Goal: Information Seeking & Learning: Learn about a topic

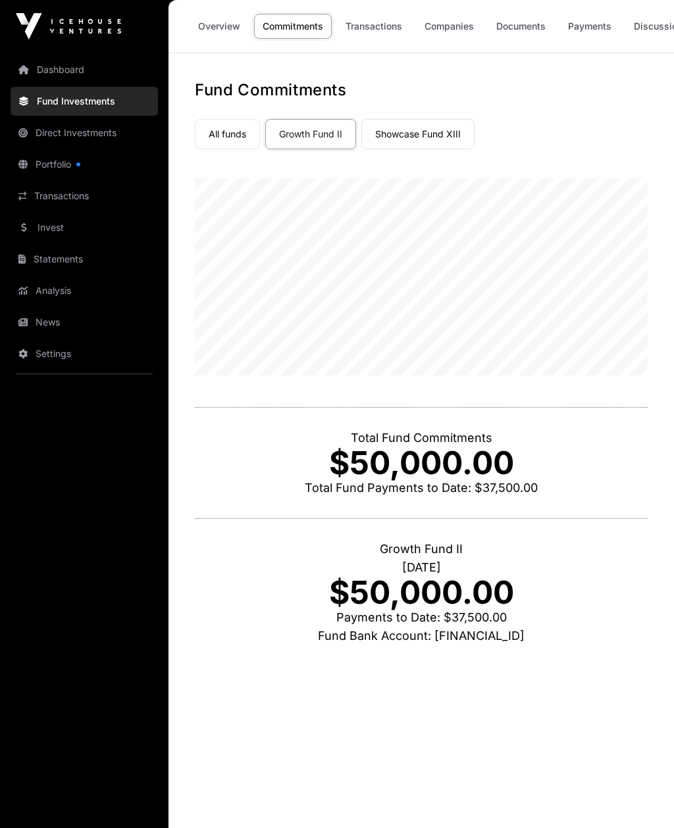
click at [53, 171] on link "Portfolio" at bounding box center [84, 164] width 147 height 29
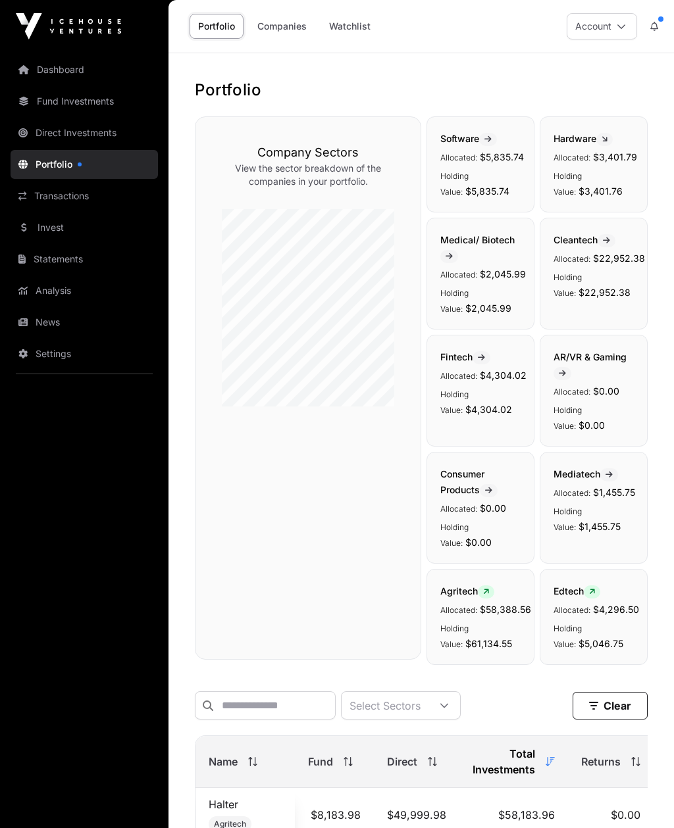
click at [658, 26] on button at bounding box center [654, 26] width 24 height 25
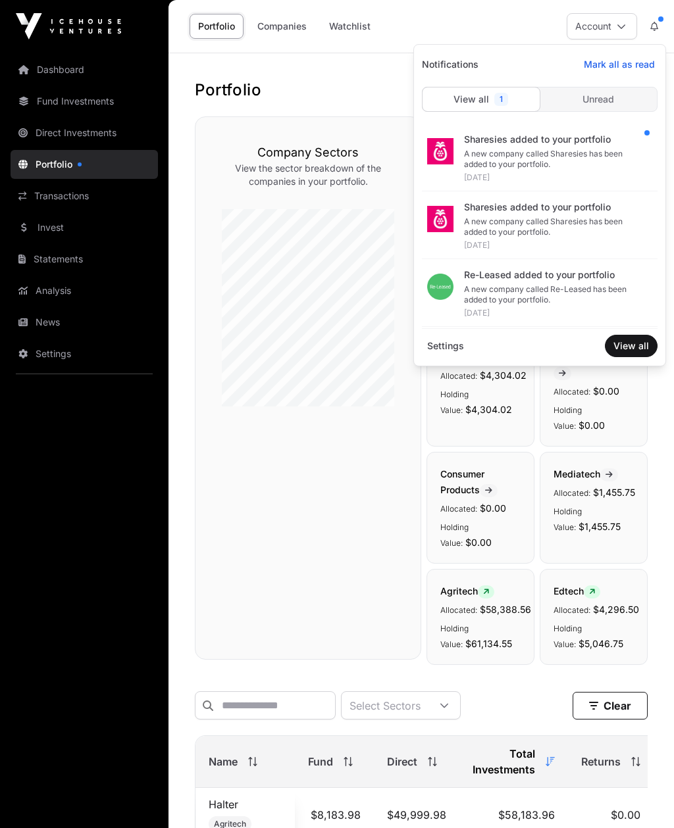
click at [613, 94] on span "Unread" at bounding box center [598, 99] width 32 height 13
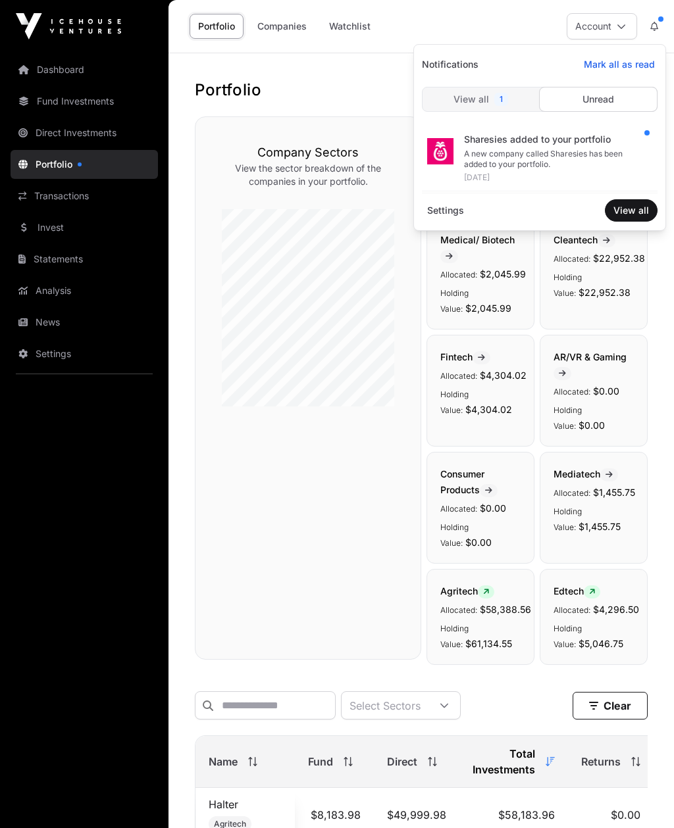
click at [505, 97] on span "1" at bounding box center [501, 99] width 14 height 13
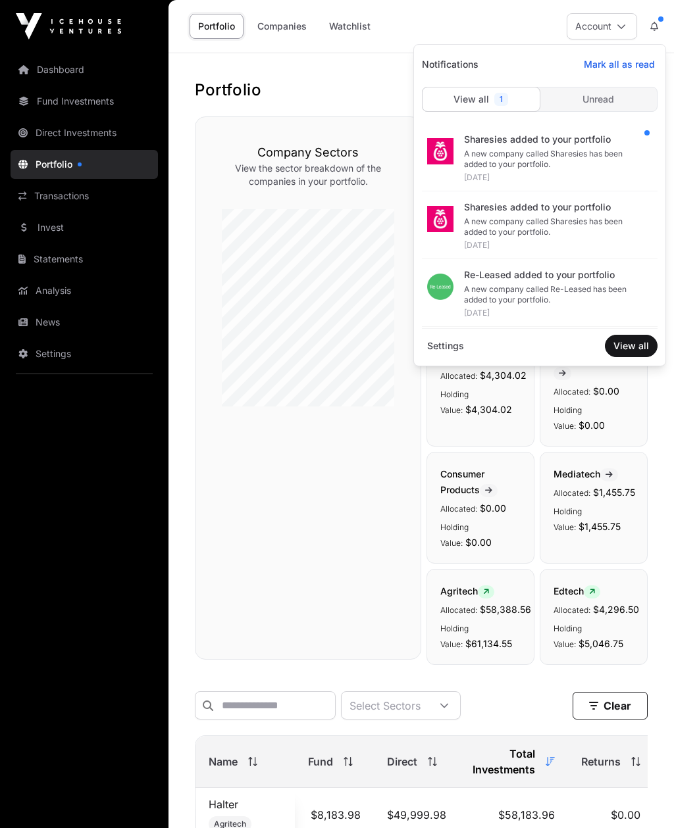
click at [572, 151] on div "A new company called Sharesies has been added to your portfolio." at bounding box center [555, 159] width 183 height 21
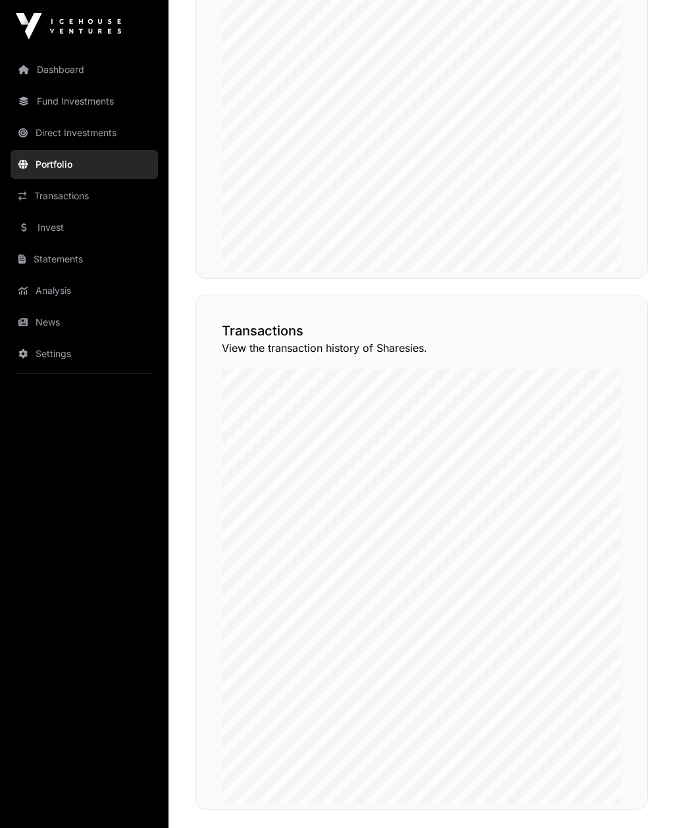
scroll to position [1141, 0]
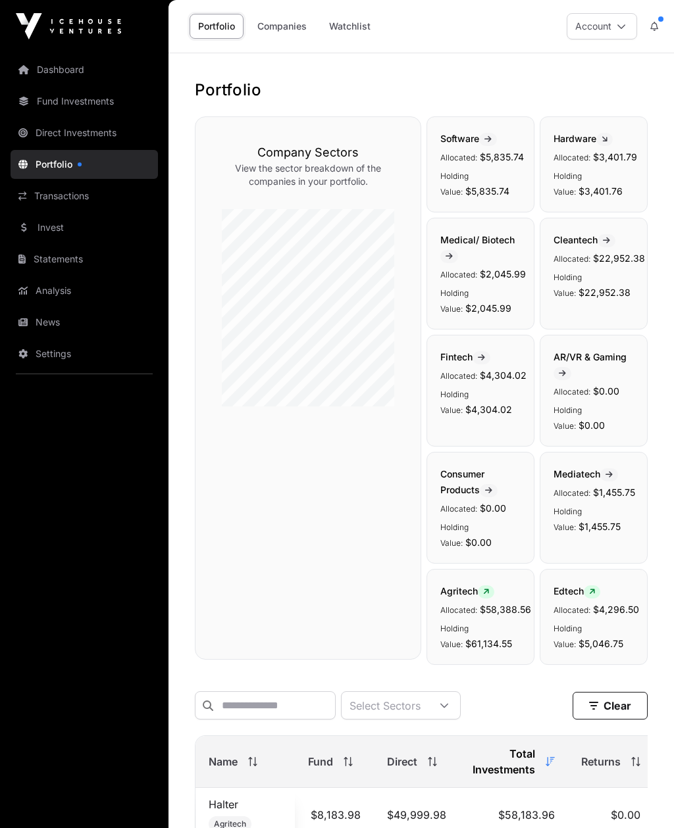
click at [649, 26] on button at bounding box center [654, 26] width 24 height 25
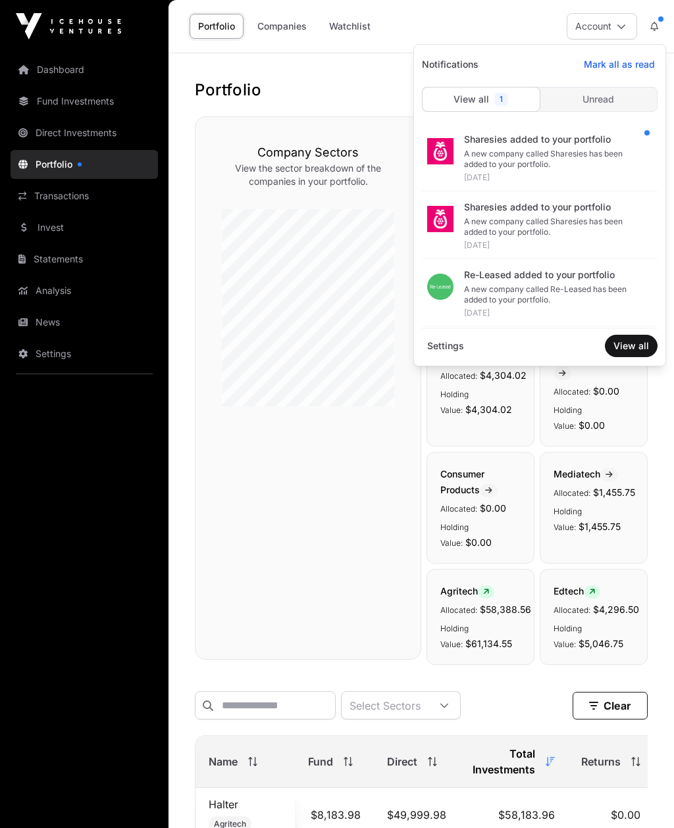
click at [45, 193] on link "Transactions" at bounding box center [84, 196] width 147 height 29
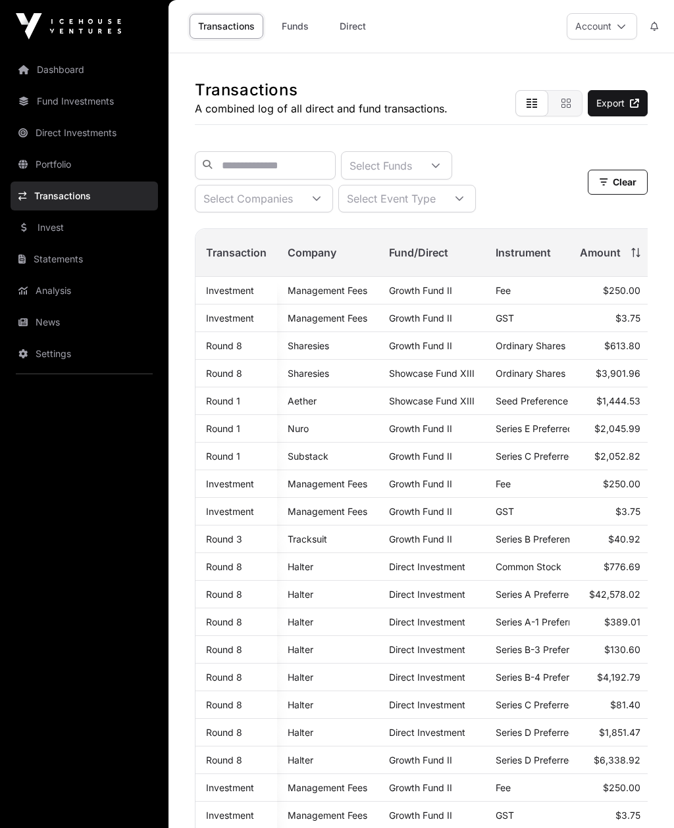
click at [52, 166] on link "Portfolio" at bounding box center [84, 164] width 147 height 29
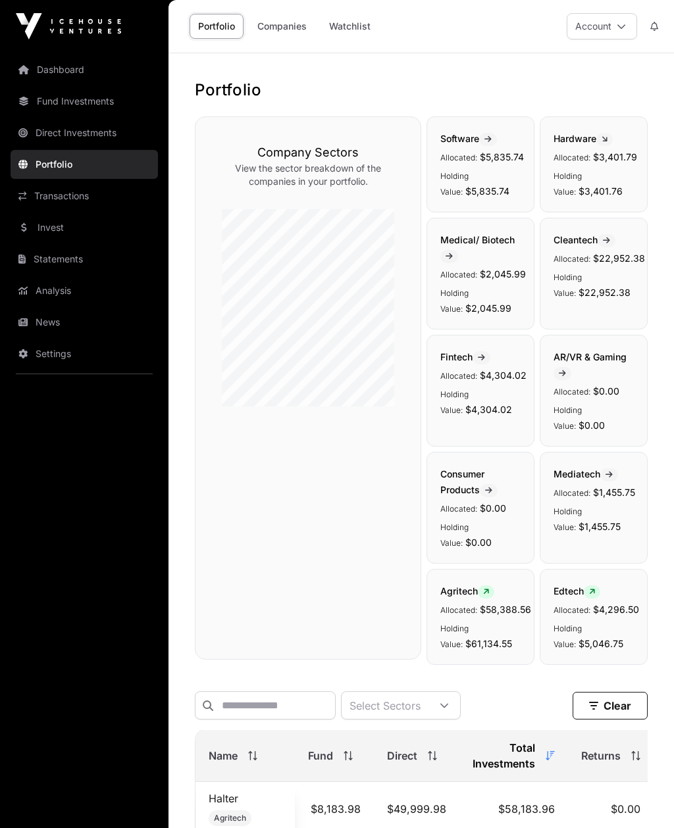
click at [49, 124] on link "Direct Investments" at bounding box center [84, 132] width 147 height 29
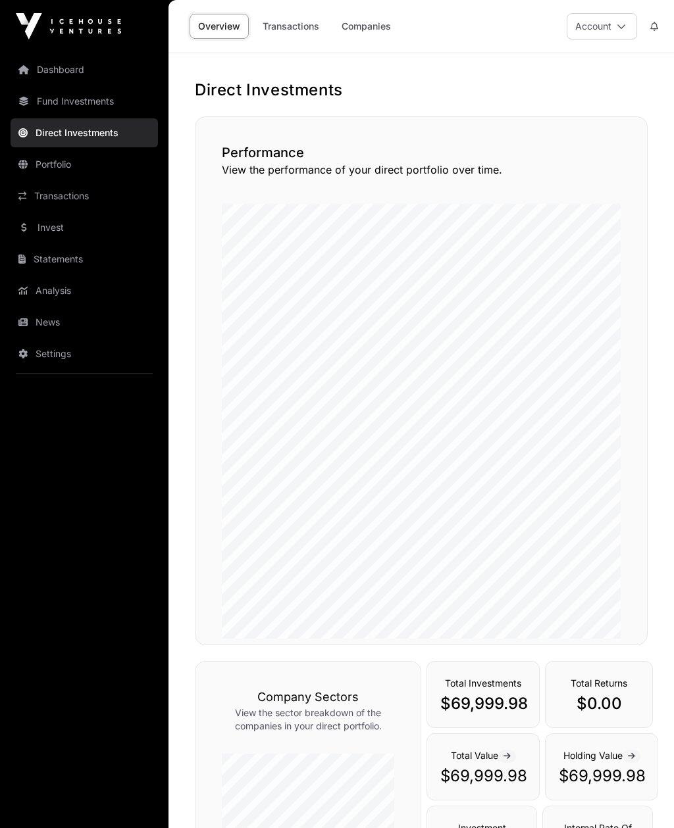
click at [47, 225] on link "Invest" at bounding box center [84, 227] width 147 height 29
click at [61, 230] on link "Invest" at bounding box center [84, 227] width 147 height 29
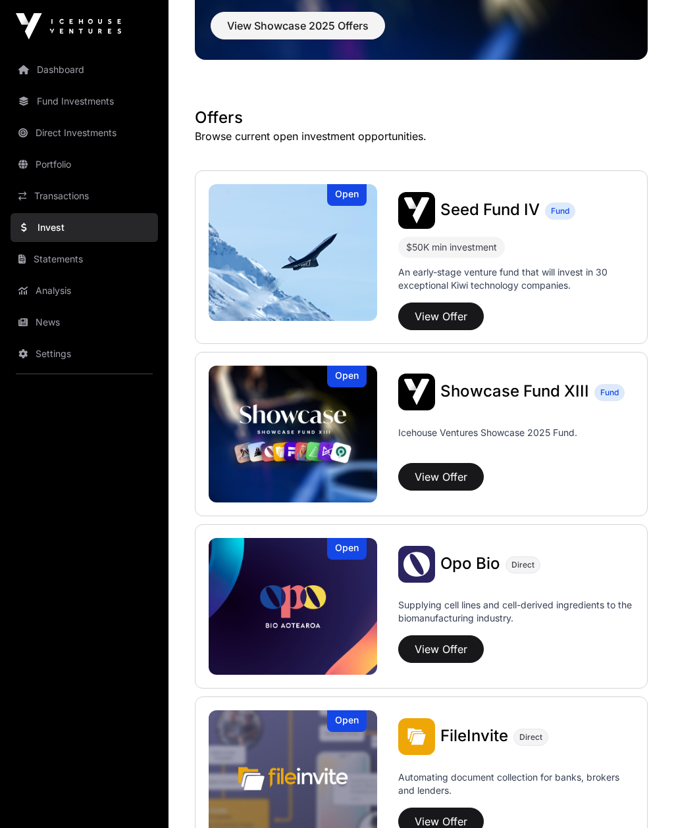
scroll to position [151, 0]
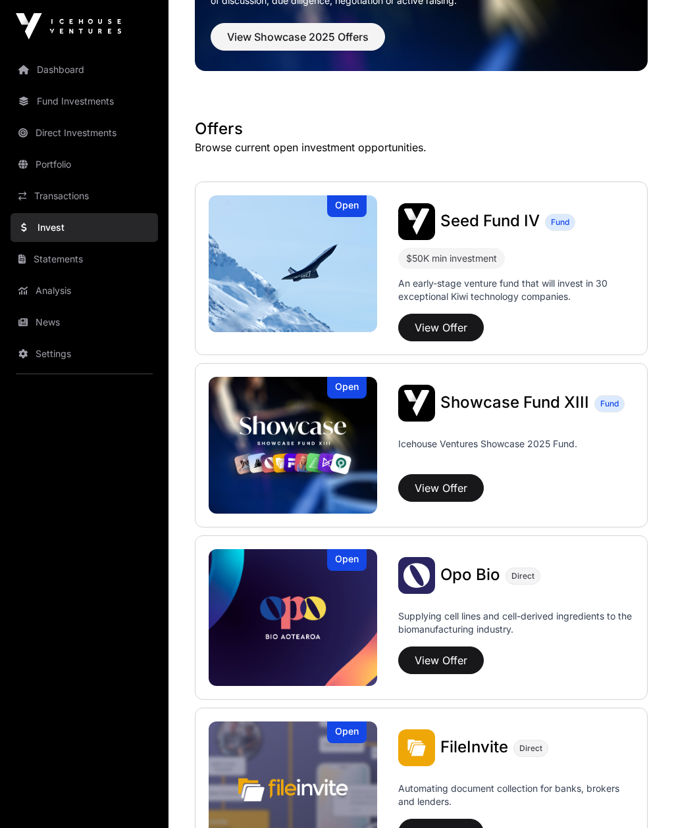
click at [295, 262] on img at bounding box center [293, 263] width 168 height 137
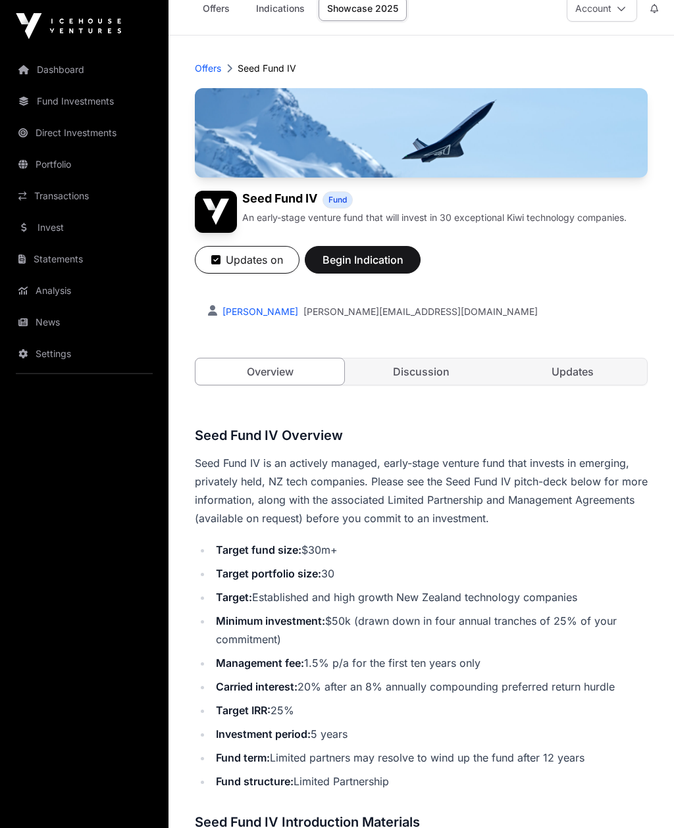
click at [585, 371] on link "Updates" at bounding box center [572, 372] width 149 height 26
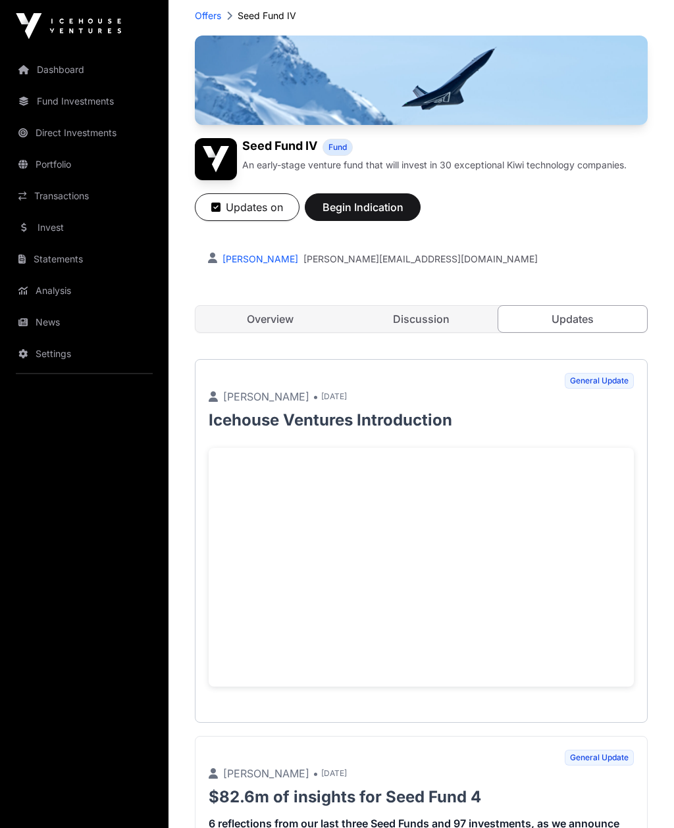
scroll to position [56, 0]
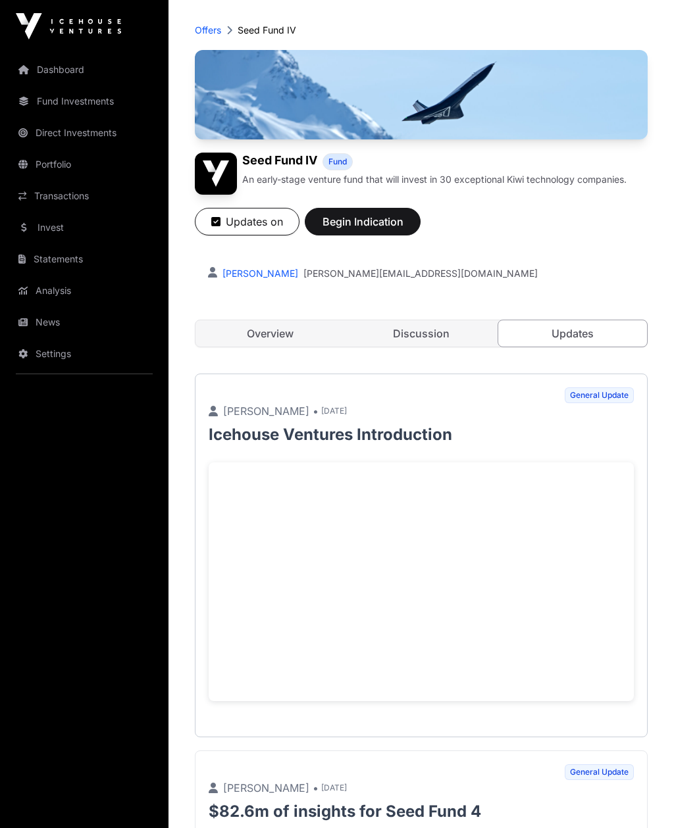
click at [262, 343] on link "Overview" at bounding box center [269, 333] width 149 height 26
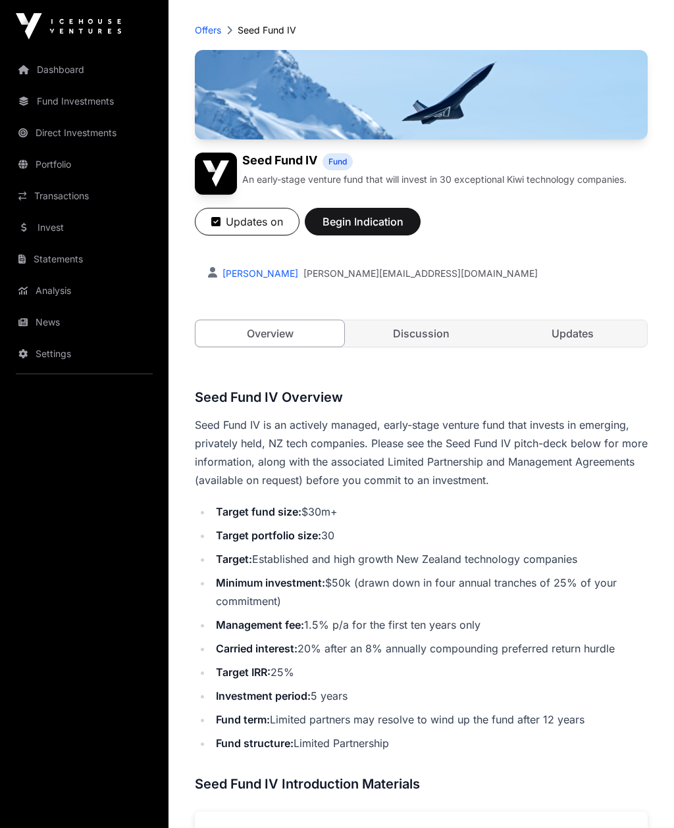
click at [413, 340] on link "Discussion" at bounding box center [421, 333] width 149 height 26
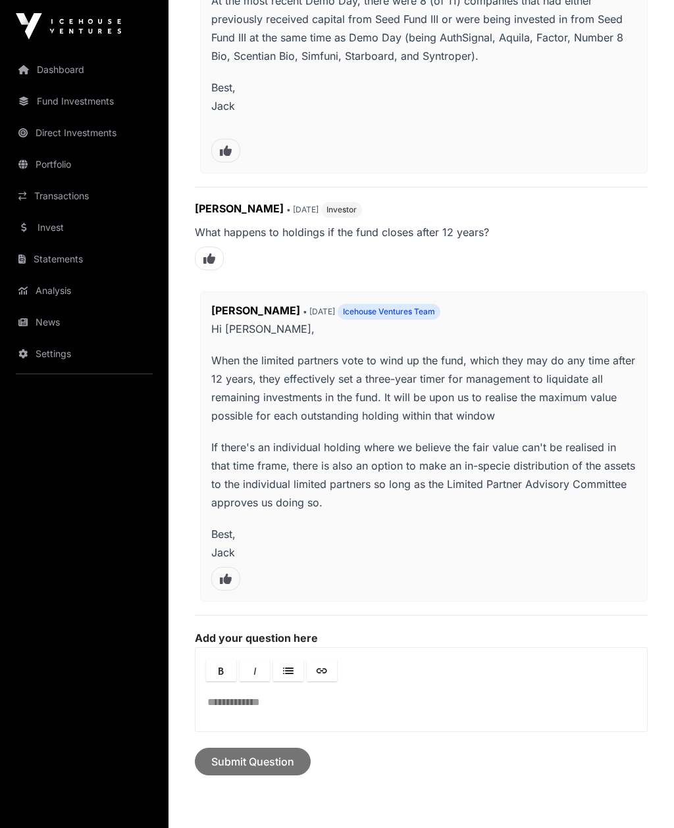
scroll to position [818, 0]
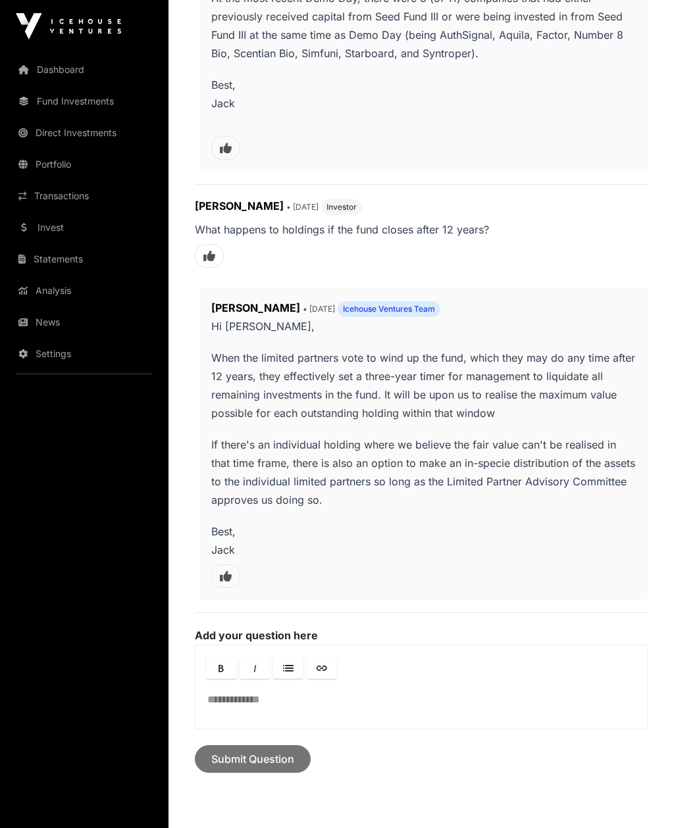
click at [65, 65] on link "Dashboard" at bounding box center [84, 69] width 147 height 29
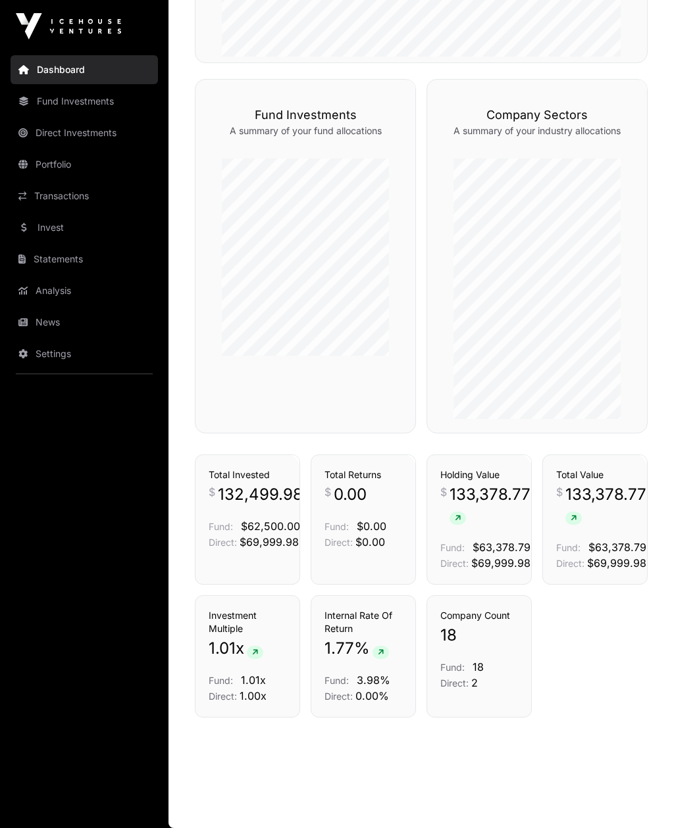
scroll to position [834, 0]
